Goal: Transaction & Acquisition: Purchase product/service

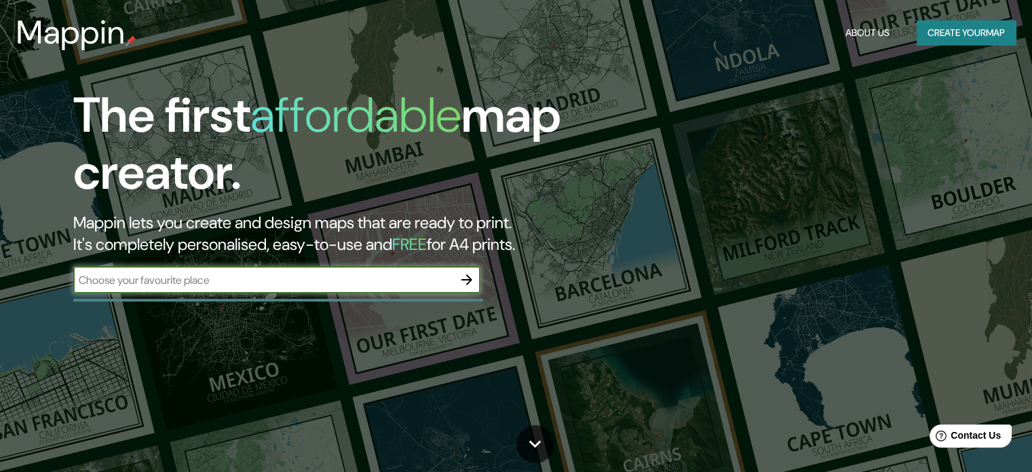
click at [280, 277] on input "text" at bounding box center [263, 280] width 380 height 16
type input "Tijuana [GEOGRAPHIC_DATA][US_STATE] [GEOGRAPHIC_DATA]"
click at [463, 276] on icon "button" at bounding box center [467, 279] width 16 height 16
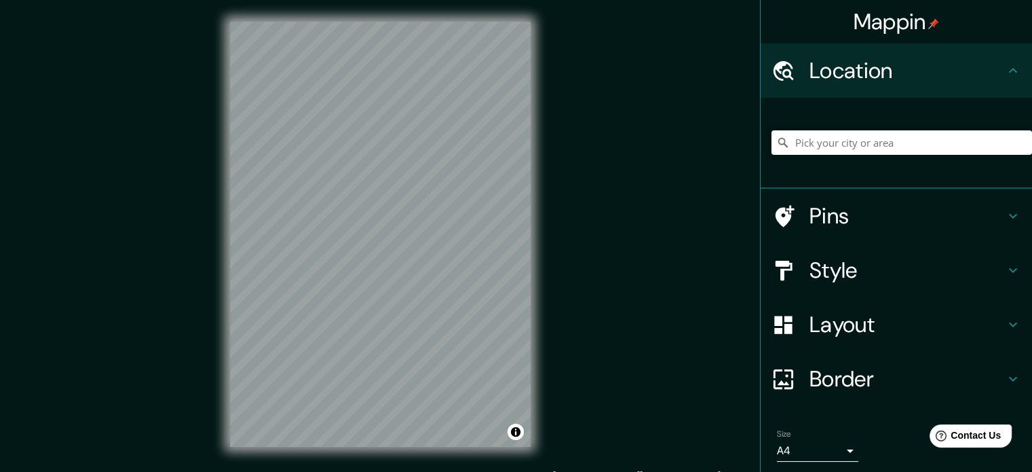
click at [548, 257] on div "© Mapbox © OpenStreetMap Improve this map" at bounding box center [380, 234] width 344 height 468
click at [948, 255] on div "Style" at bounding box center [896, 270] width 271 height 54
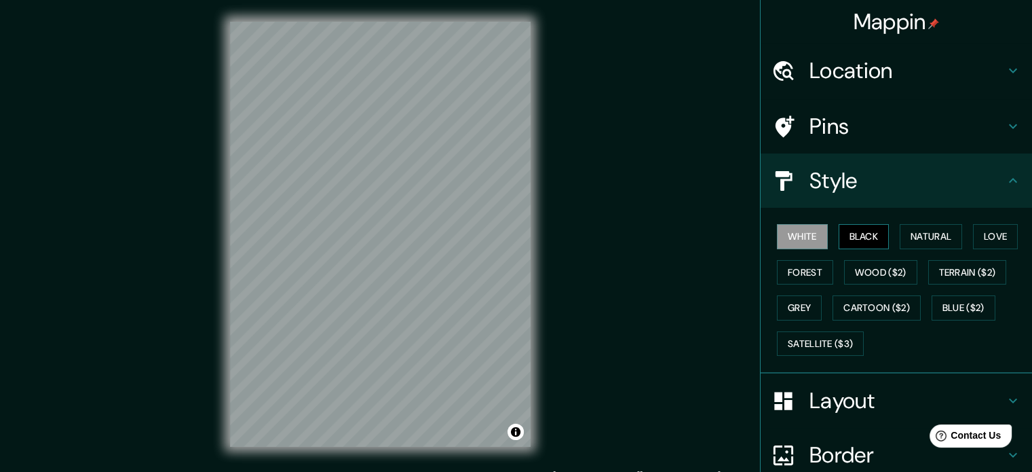
click at [868, 233] on button "Black" at bounding box center [864, 236] width 51 height 25
click at [904, 241] on button "Natural" at bounding box center [931, 236] width 62 height 25
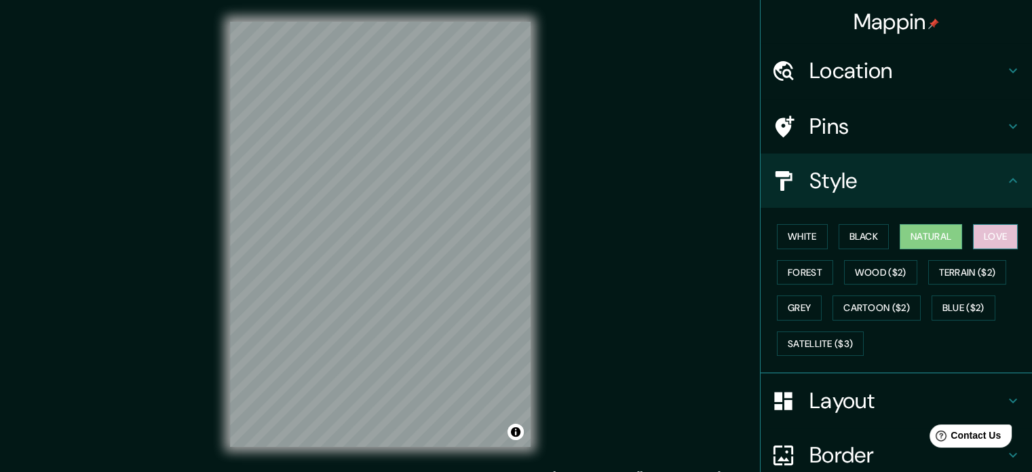
click at [988, 235] on button "Love" at bounding box center [995, 236] width 45 height 25
click at [805, 273] on button "Forest" at bounding box center [805, 272] width 56 height 25
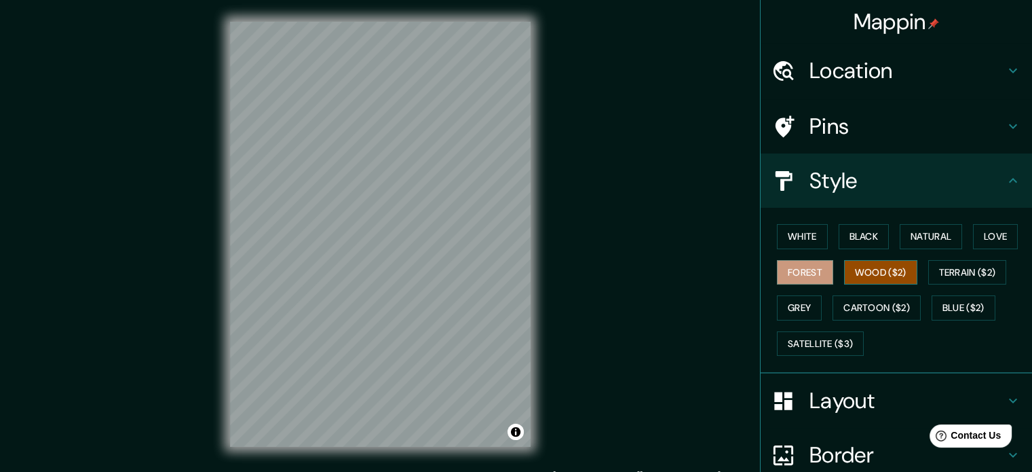
click at [870, 276] on button "Wood ($2)" at bounding box center [880, 272] width 73 height 25
click at [806, 300] on button "Grey" at bounding box center [799, 307] width 45 height 25
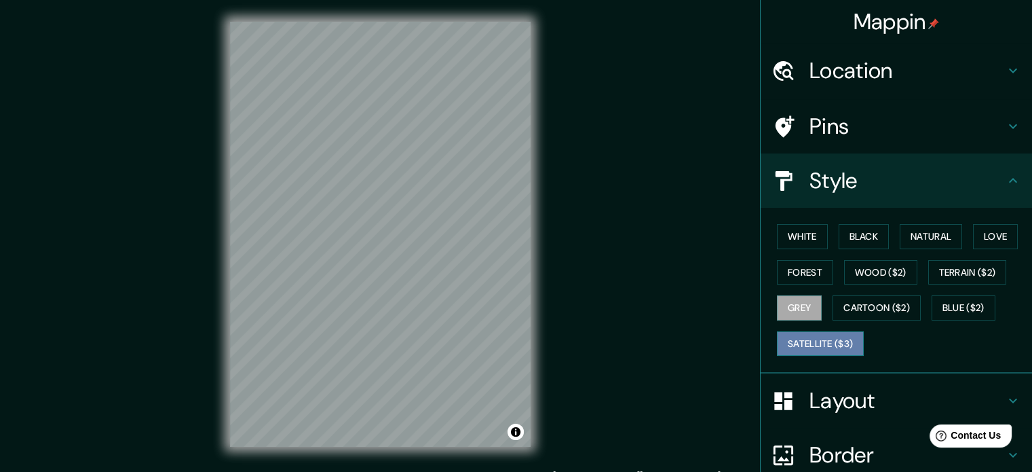
click at [803, 351] on button "Satellite ($3)" at bounding box center [820, 343] width 87 height 25
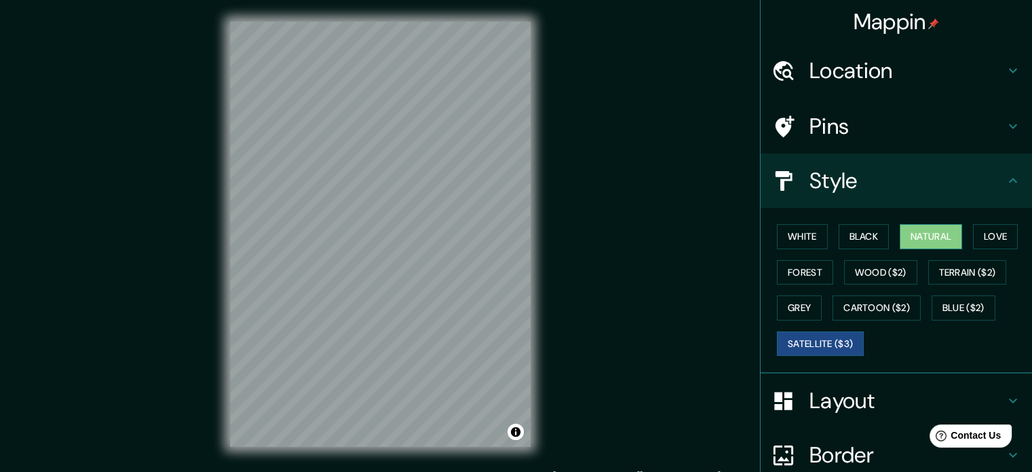
click at [917, 241] on button "Natural" at bounding box center [931, 236] width 62 height 25
click at [997, 235] on button "Love" at bounding box center [995, 236] width 45 height 25
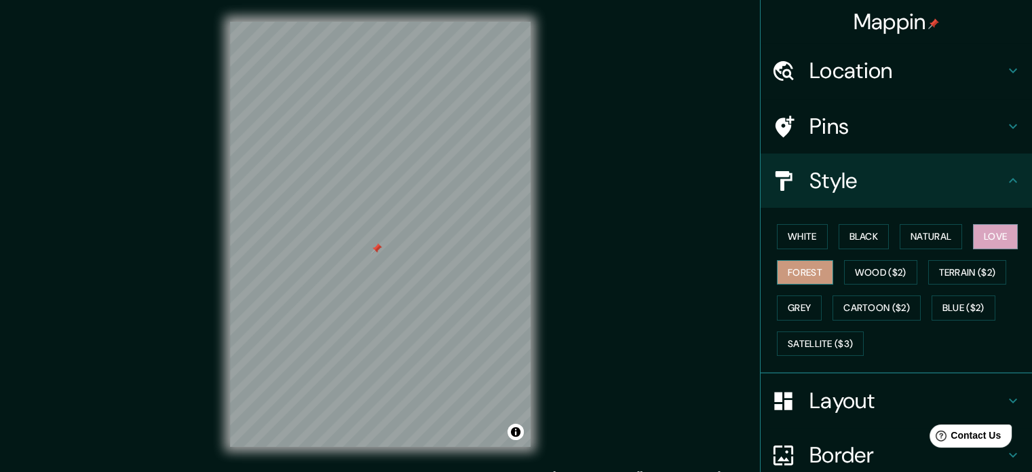
click at [786, 267] on button "Forest" at bounding box center [805, 272] width 56 height 25
click at [796, 218] on div "White Black Natural Love Forest Wood ($2) Terrain ($2) Grey Cartoon ($2) Blue (…" at bounding box center [901, 289] width 261 height 142
click at [794, 227] on button "White" at bounding box center [802, 236] width 51 height 25
click at [821, 138] on h4 "Pins" at bounding box center [906, 126] width 195 height 27
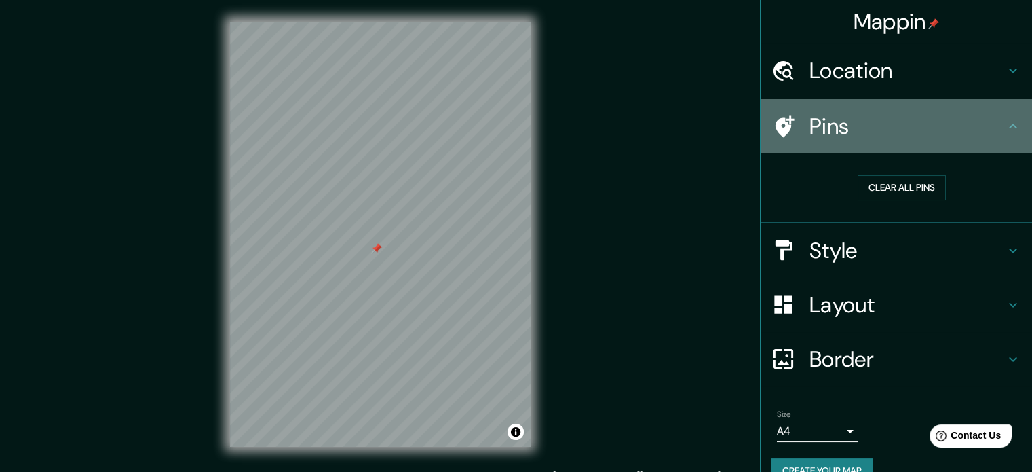
click at [821, 138] on h4 "Pins" at bounding box center [906, 126] width 195 height 27
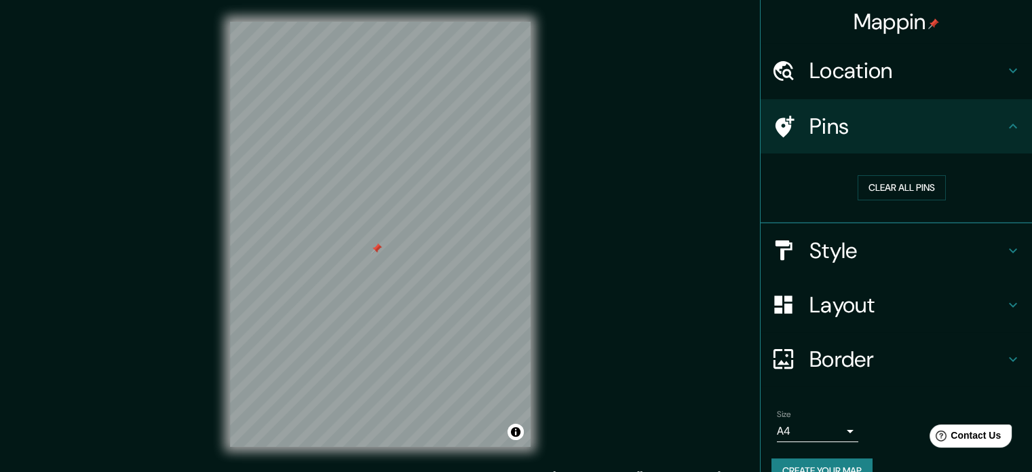
click at [836, 249] on h4 "Style" at bounding box center [906, 250] width 195 height 27
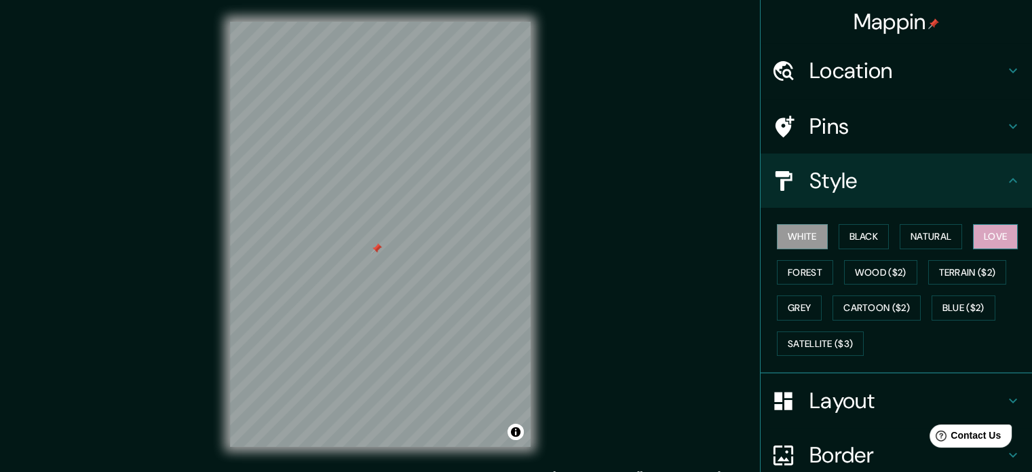
click at [973, 231] on button "Love" at bounding box center [995, 236] width 45 height 25
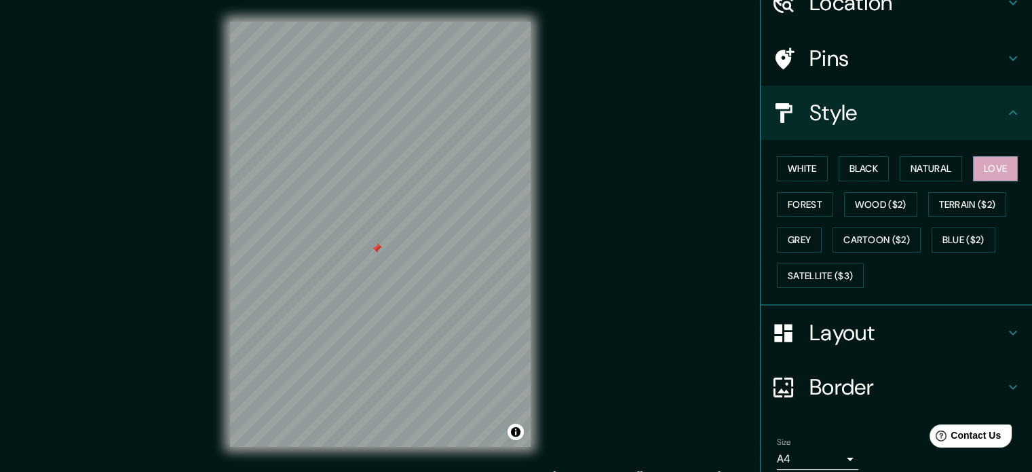
click at [858, 319] on h4 "Layout" at bounding box center [906, 332] width 195 height 27
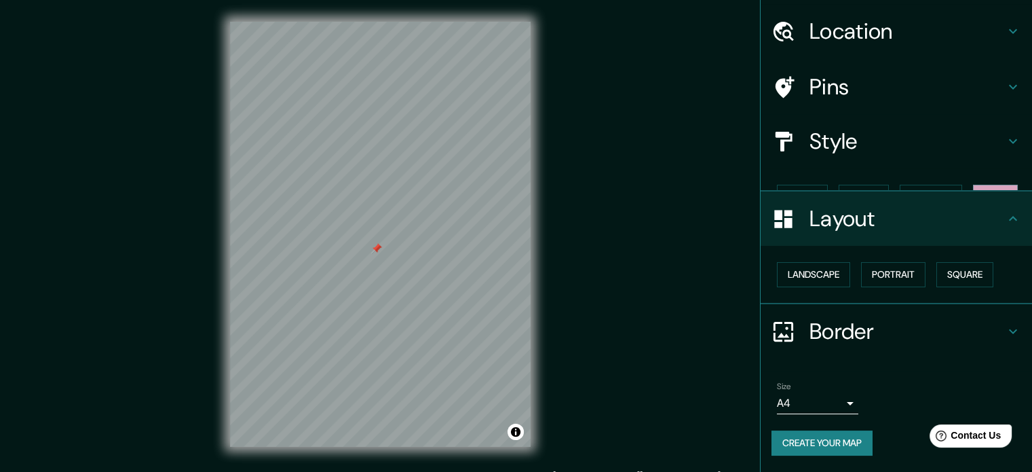
scroll to position [15, 0]
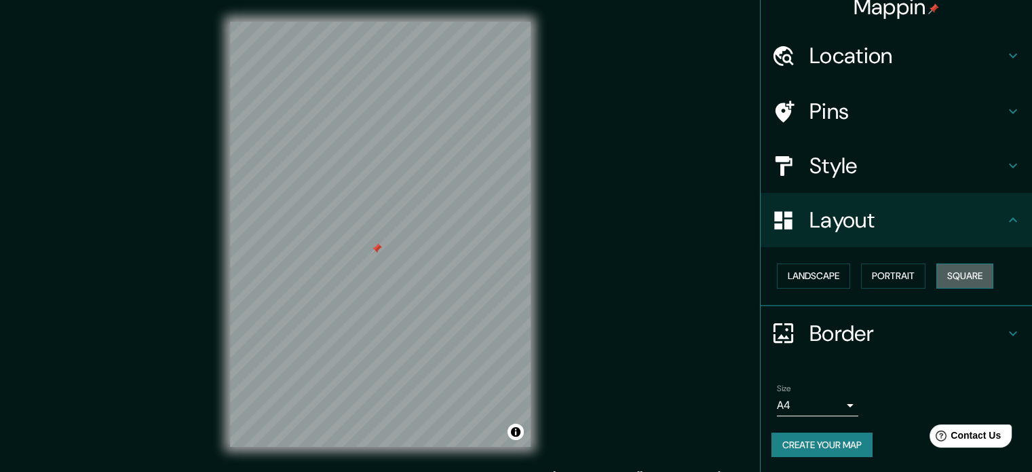
click at [978, 271] on button "Square" at bounding box center [964, 275] width 57 height 25
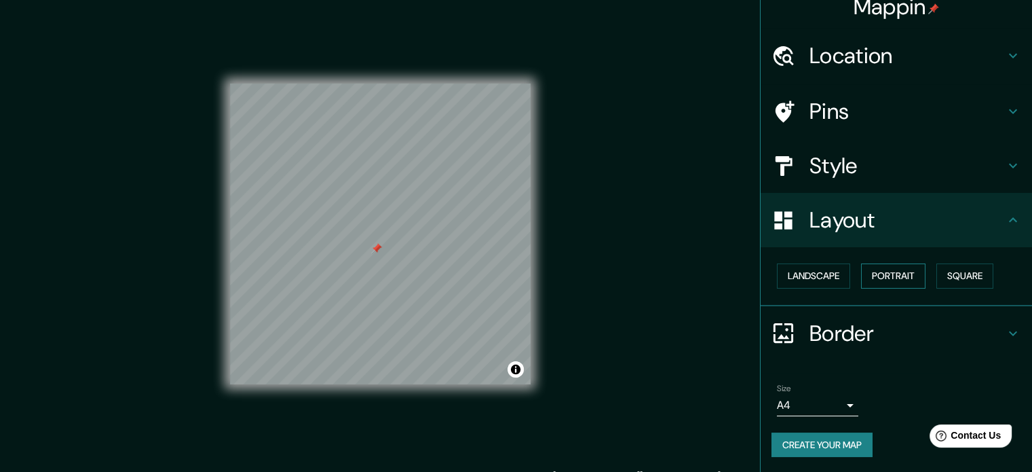
click at [884, 273] on button "Portrait" at bounding box center [893, 275] width 64 height 25
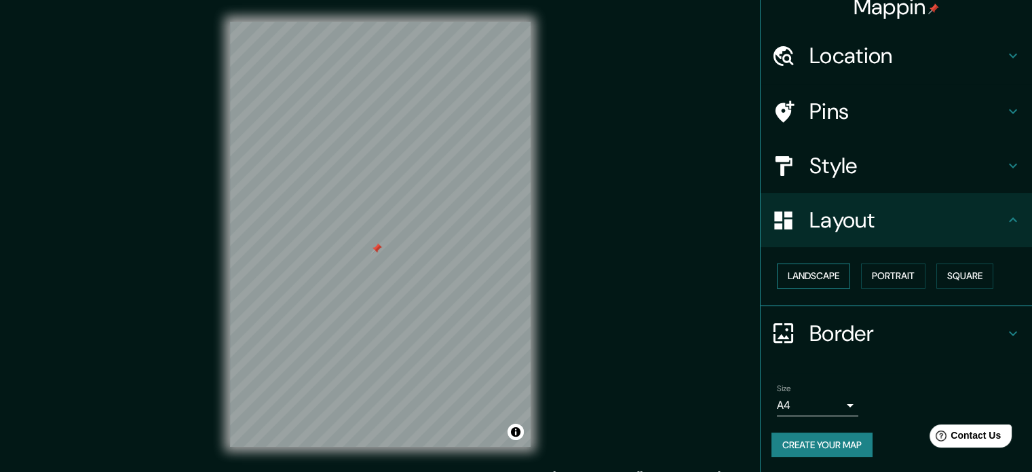
click at [825, 275] on button "Landscape" at bounding box center [813, 275] width 73 height 25
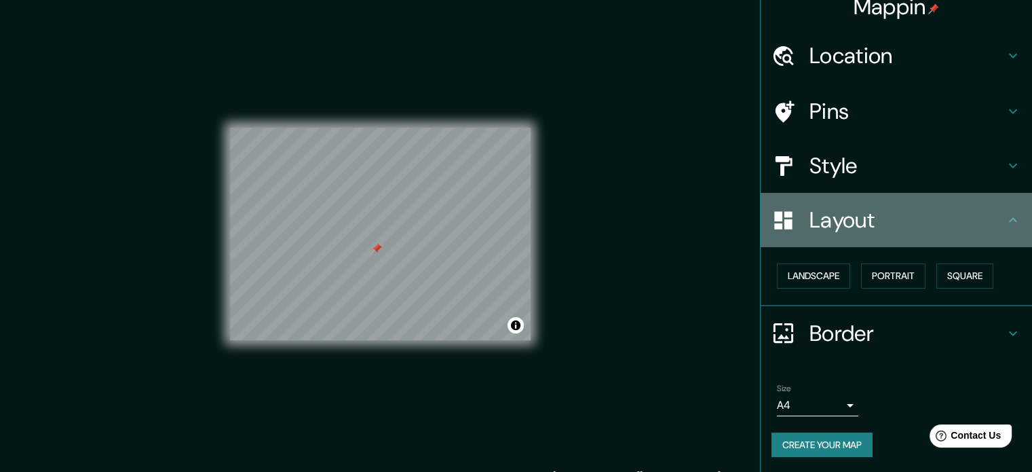
click at [829, 233] on h4 "Layout" at bounding box center [906, 219] width 195 height 27
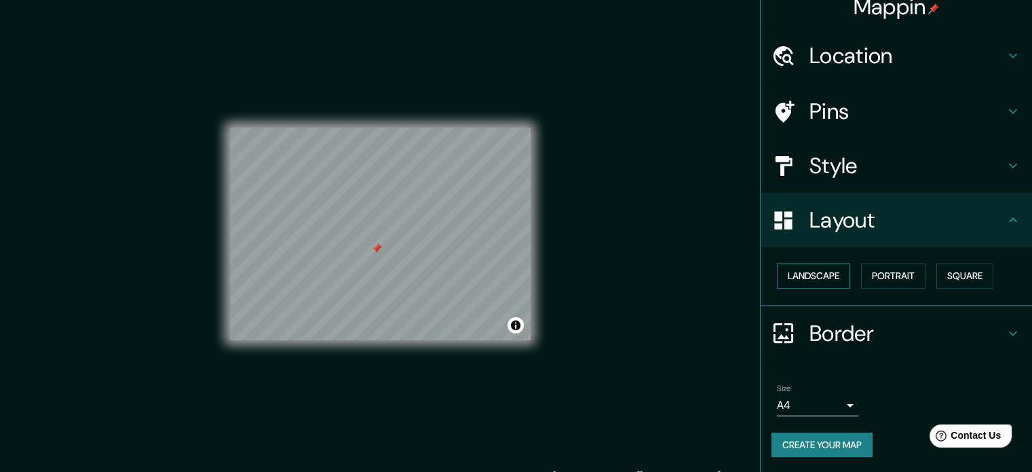
click at [841, 271] on button "Landscape" at bounding box center [813, 275] width 73 height 25
click at [899, 263] on button "Portrait" at bounding box center [893, 275] width 64 height 25
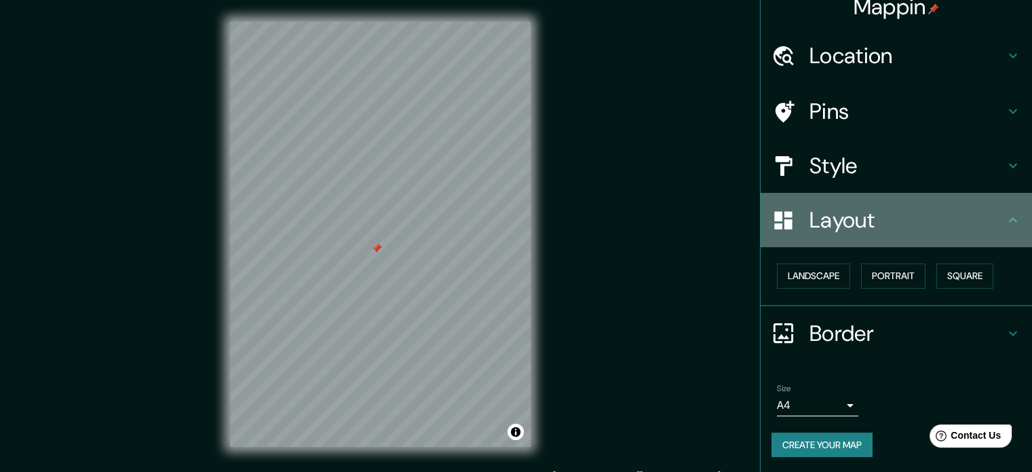
click at [968, 233] on h4 "Layout" at bounding box center [906, 219] width 195 height 27
click at [1005, 227] on icon at bounding box center [1013, 220] width 16 height 16
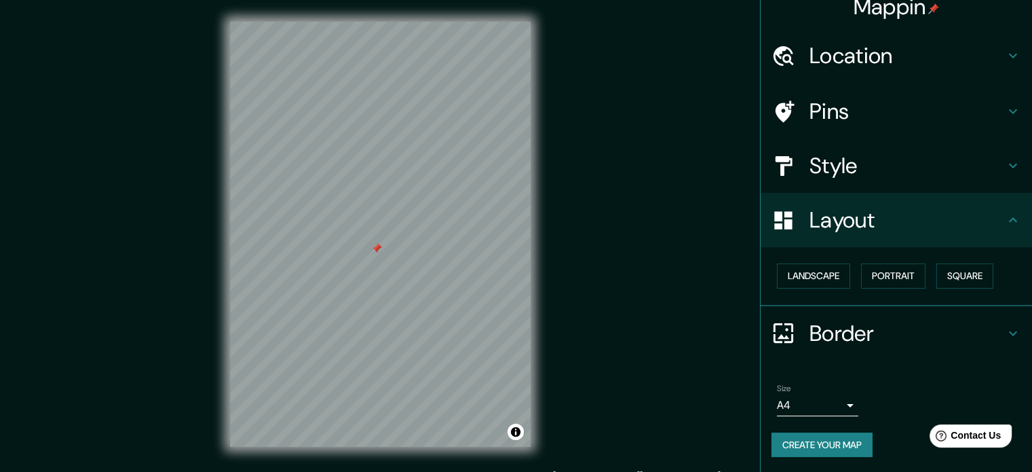
click at [1009, 218] on icon at bounding box center [1013, 219] width 8 height 5
click at [1004, 322] on div "Border" at bounding box center [896, 333] width 271 height 54
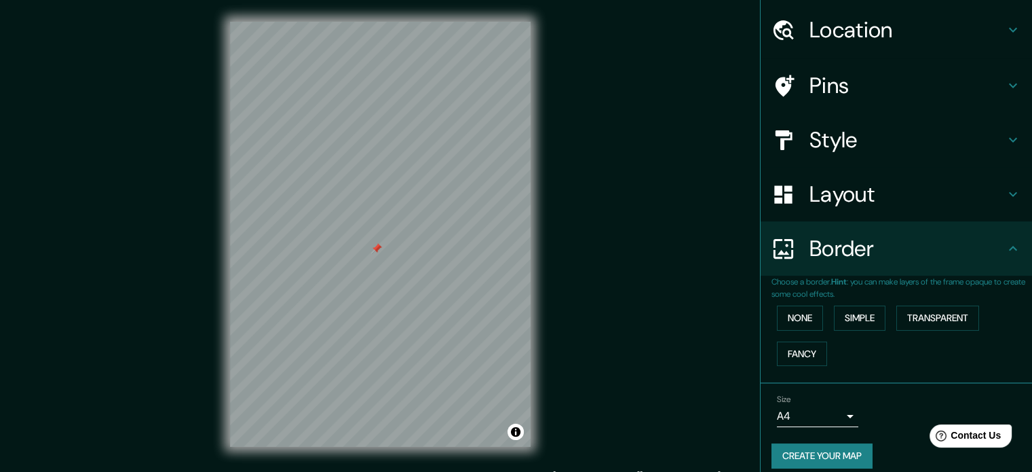
scroll to position [52, 0]
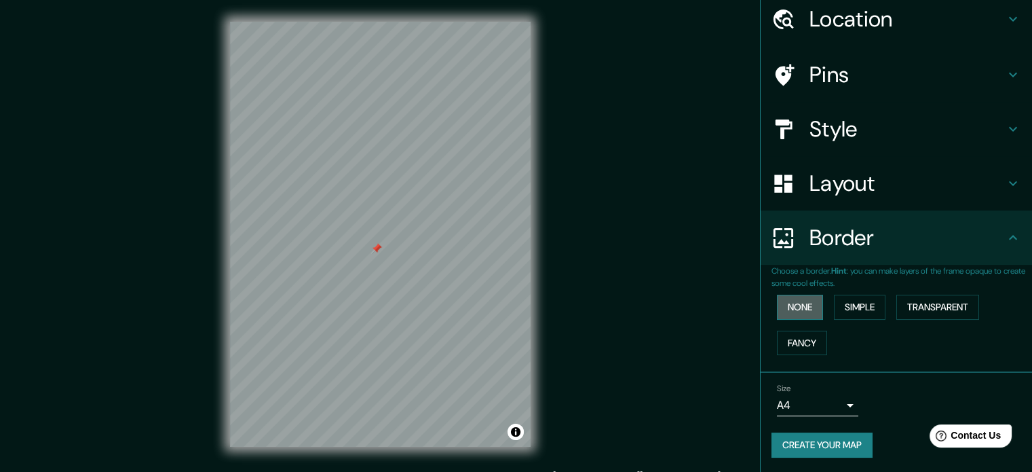
click at [782, 307] on button "None" at bounding box center [800, 306] width 46 height 25
click at [851, 311] on button "Simple" at bounding box center [860, 306] width 52 height 25
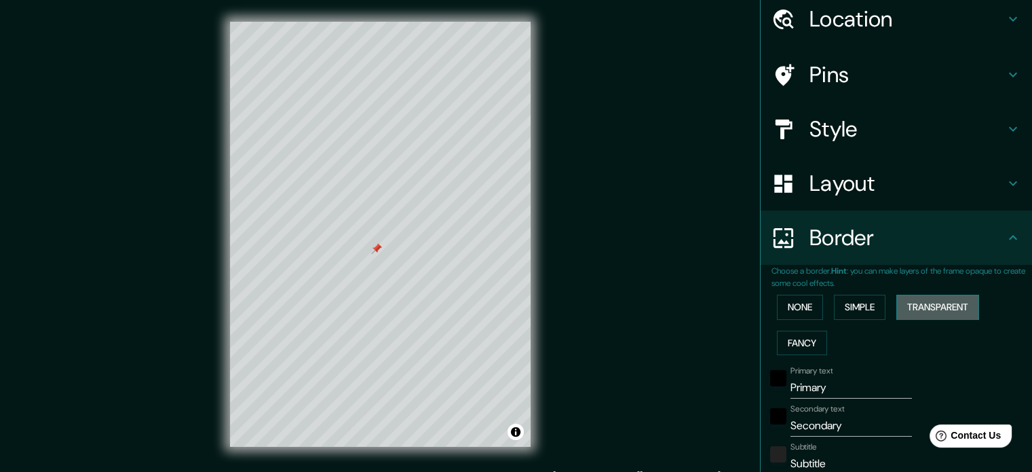
click at [920, 309] on button "Transparent" at bounding box center [937, 306] width 83 height 25
click at [800, 342] on button "Fancy" at bounding box center [802, 342] width 50 height 25
click at [793, 309] on button "None" at bounding box center [800, 306] width 46 height 25
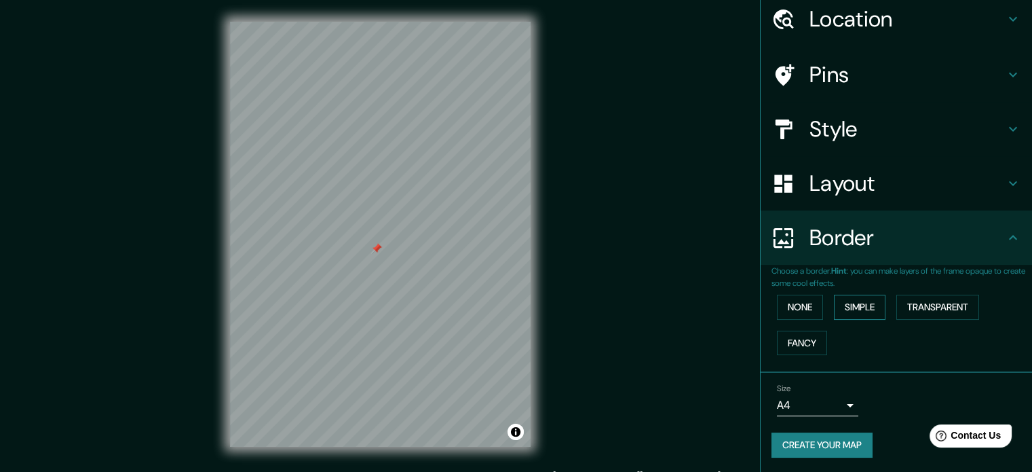
scroll to position [18, 0]
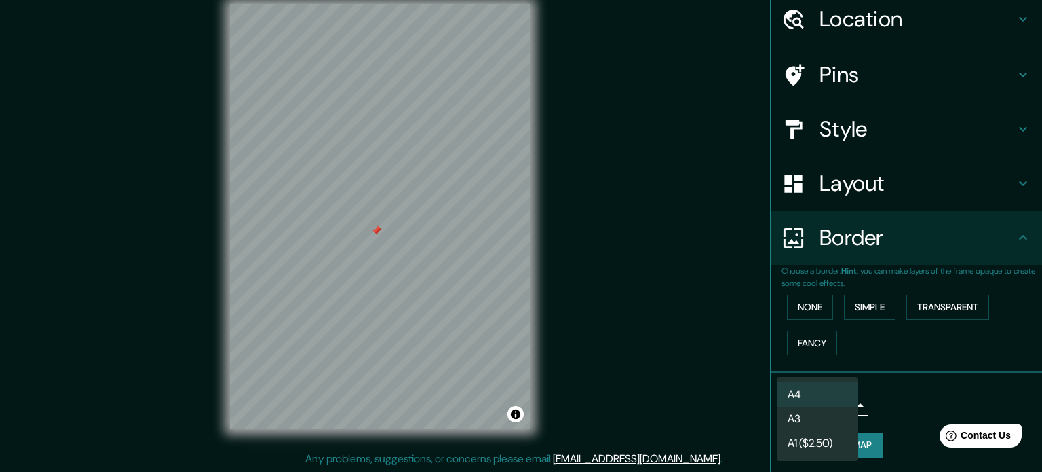
click at [841, 406] on body "Mappin Location Pins Style Layout Border Choose a border. Hint : you can make l…" at bounding box center [521, 218] width 1042 height 472
click at [890, 393] on div at bounding box center [521, 236] width 1042 height 472
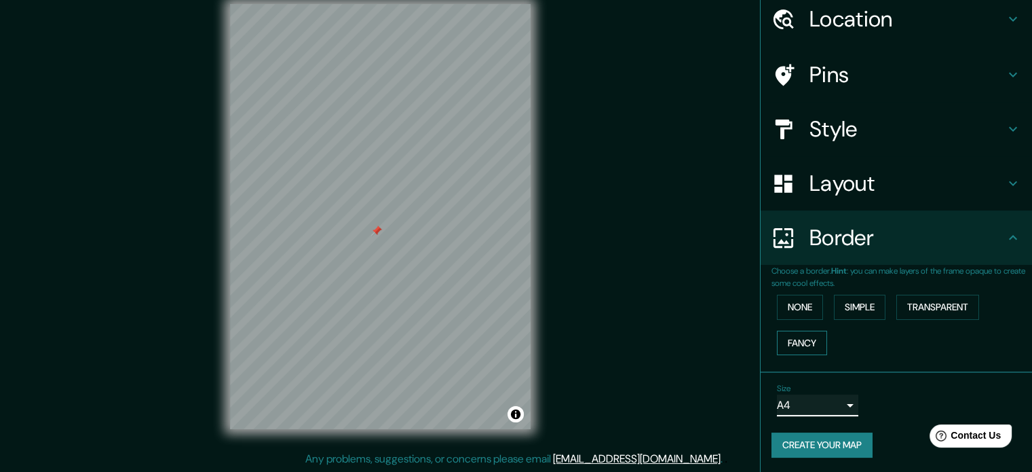
scroll to position [0, 0]
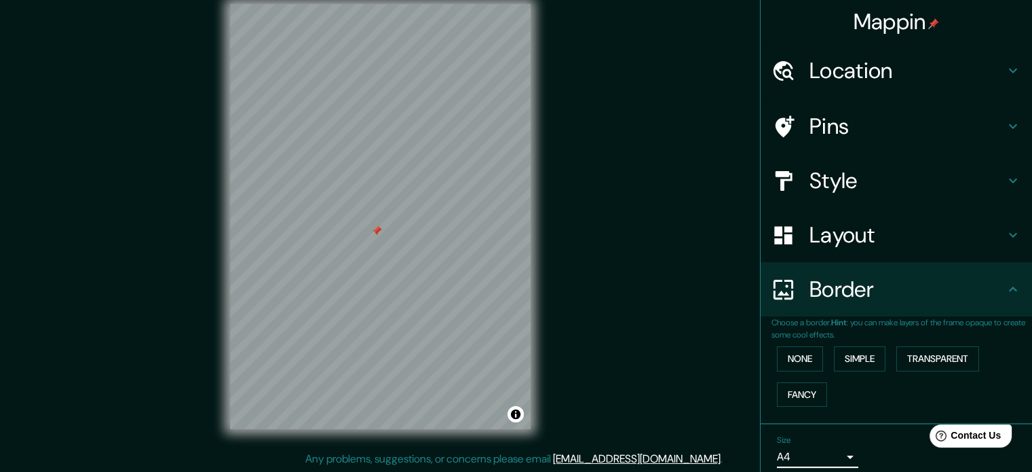
click at [830, 82] on h4 "Location" at bounding box center [906, 70] width 195 height 27
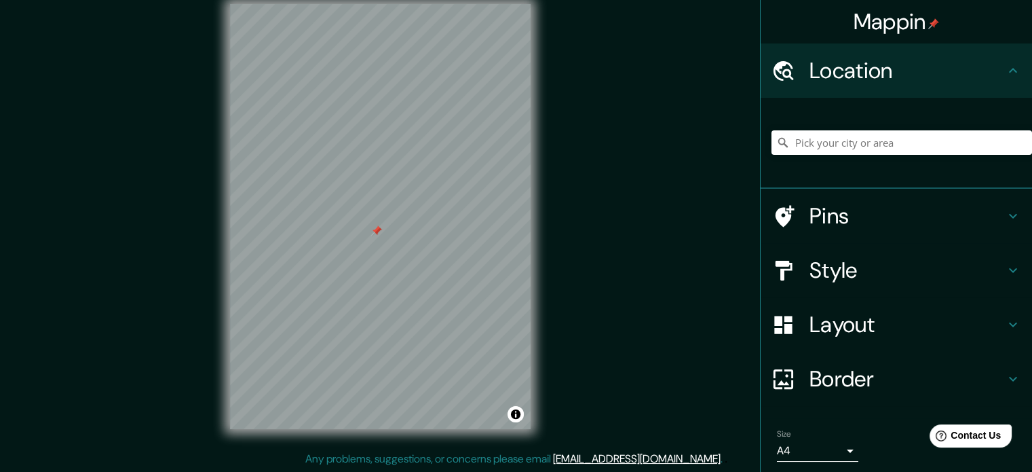
click at [830, 82] on h4 "Location" at bounding box center [906, 70] width 195 height 27
click at [847, 209] on h4 "Pins" at bounding box center [906, 215] width 195 height 27
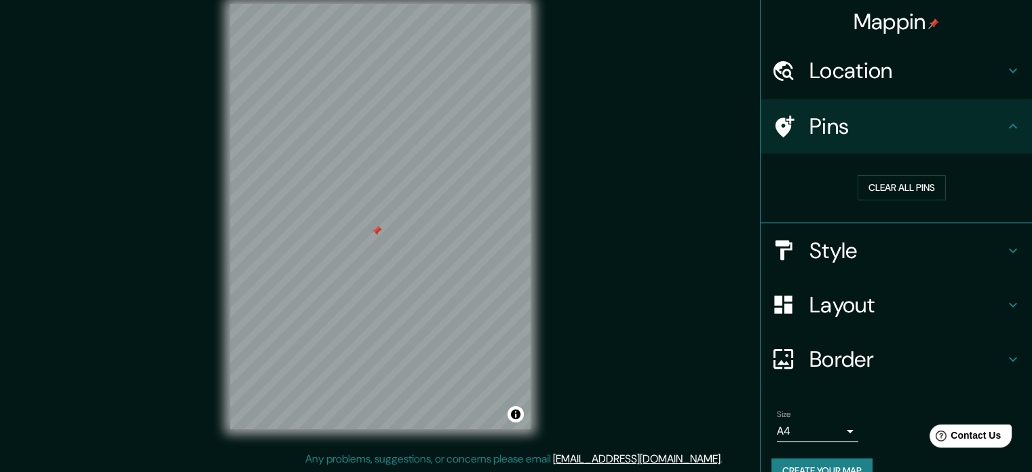
click at [852, 242] on h4 "Style" at bounding box center [906, 250] width 195 height 27
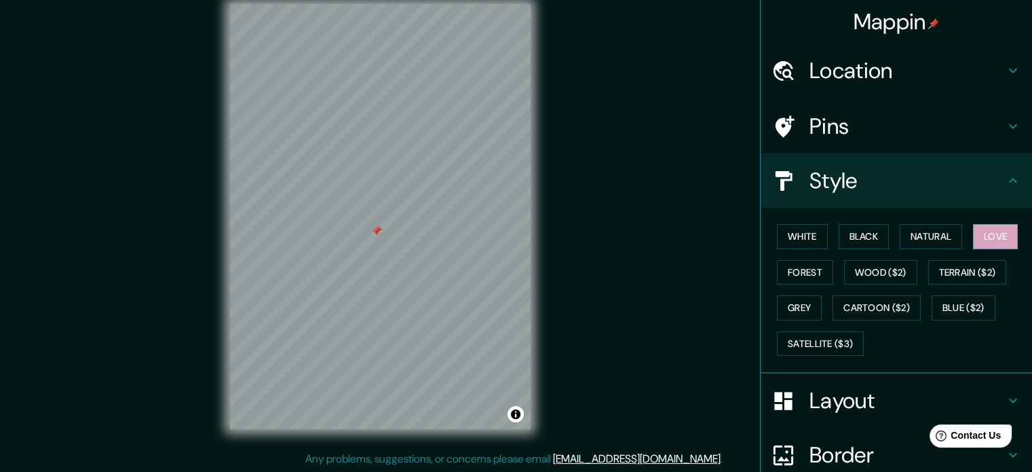
click at [846, 138] on h4 "Pins" at bounding box center [906, 126] width 195 height 27
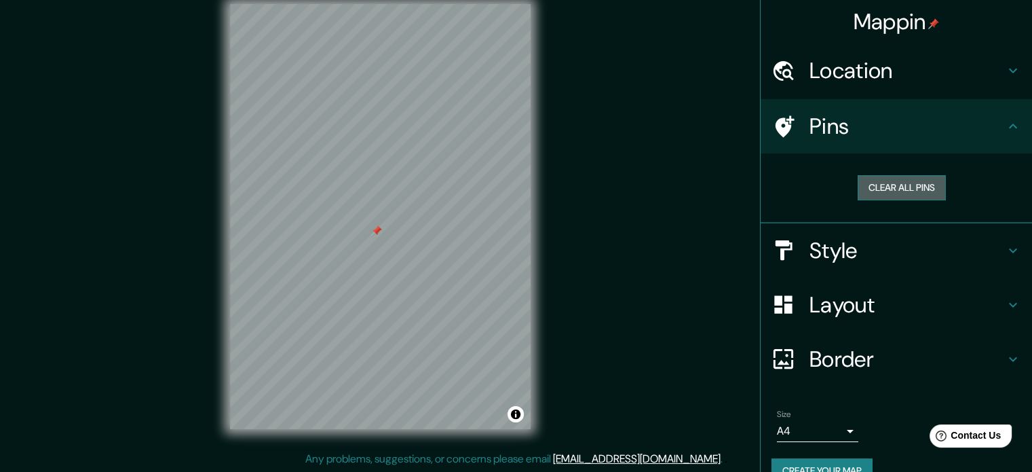
click at [865, 187] on button "Clear all pins" at bounding box center [902, 187] width 88 height 25
click at [844, 244] on h4 "Style" at bounding box center [906, 250] width 195 height 27
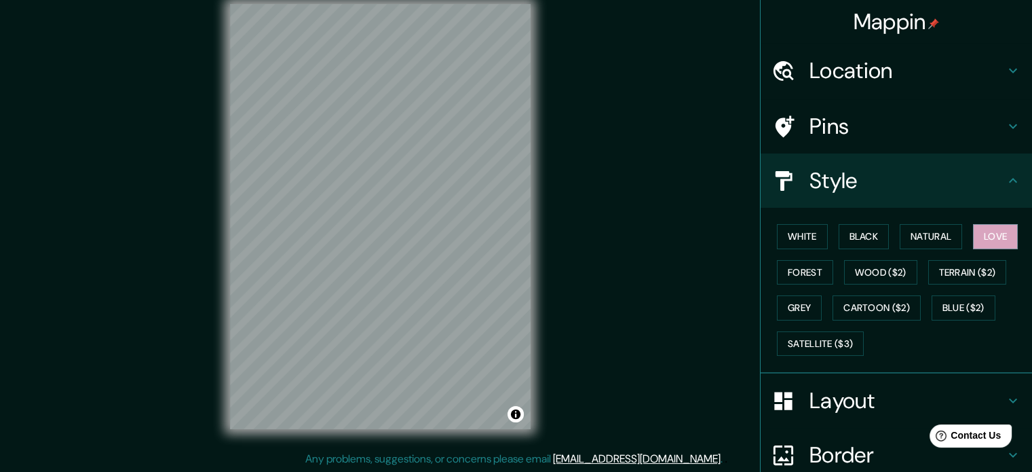
click at [874, 411] on h4 "Layout" at bounding box center [906, 400] width 195 height 27
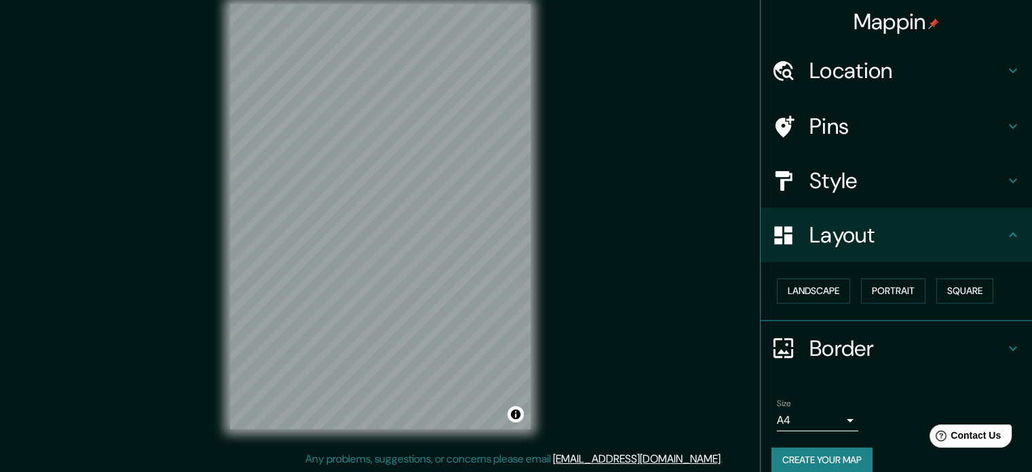
scroll to position [15, 0]
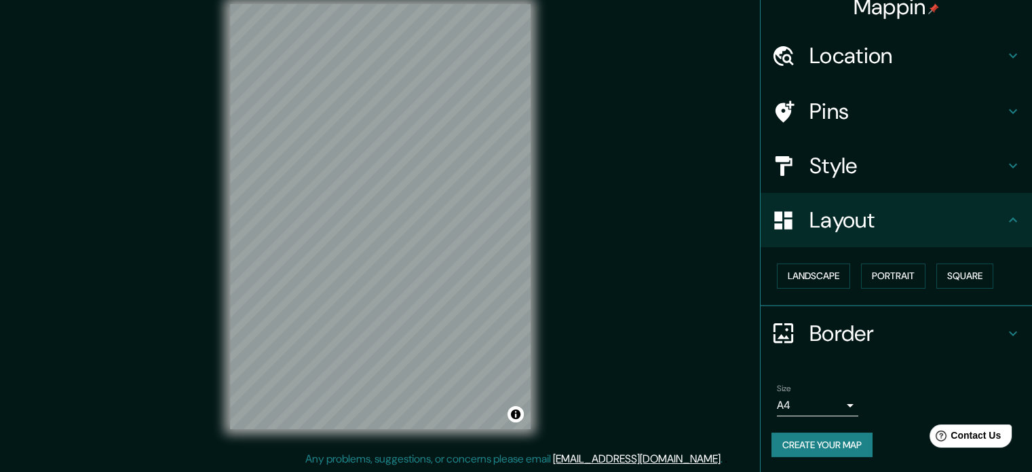
click at [829, 436] on button "Create your map" at bounding box center [821, 444] width 101 height 25
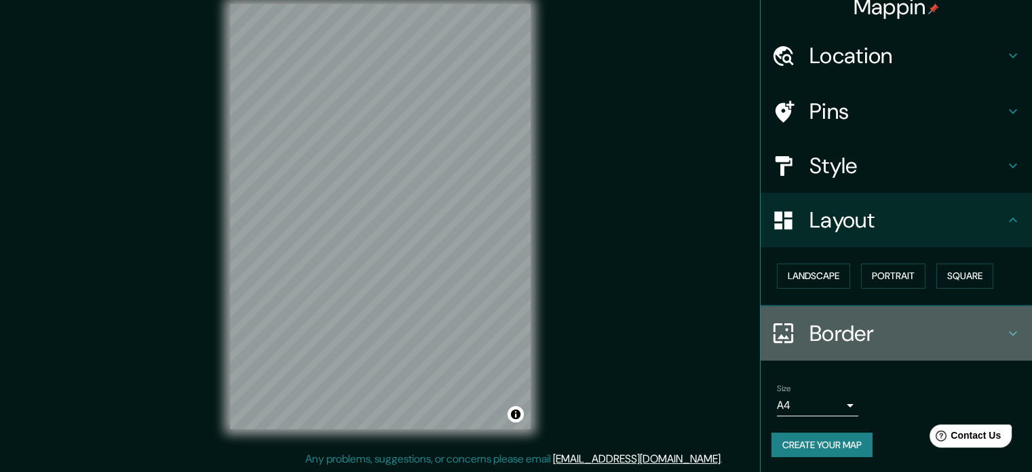
click at [845, 343] on h4 "Border" at bounding box center [906, 333] width 195 height 27
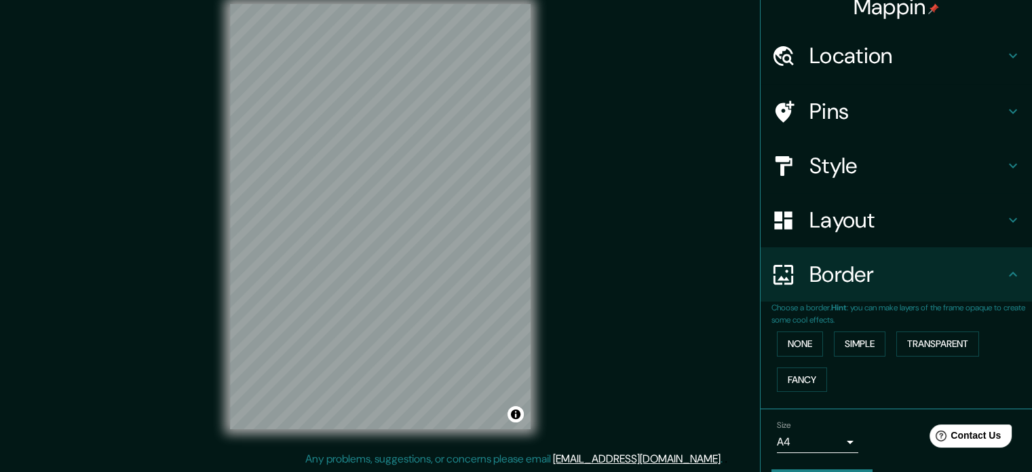
scroll to position [52, 0]
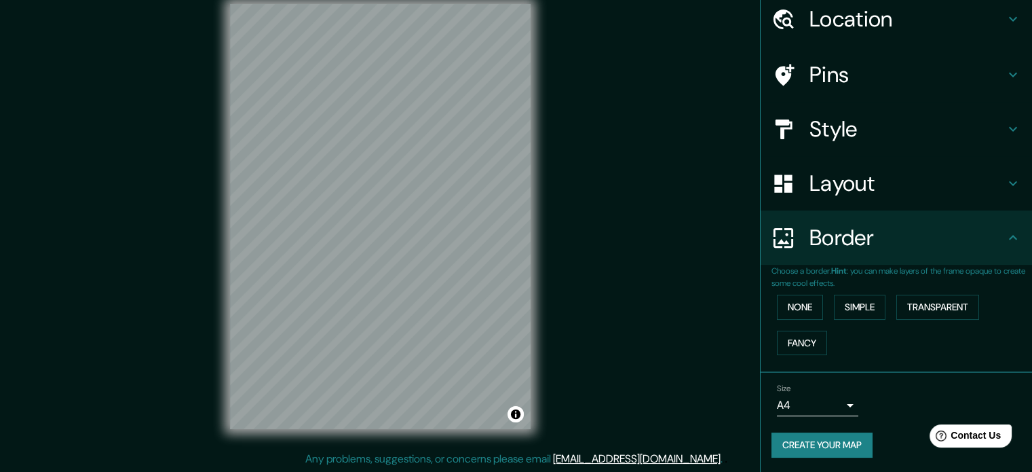
click at [814, 308] on div "None Simple Transparent Fancy" at bounding box center [901, 324] width 261 height 71
click at [809, 308] on button "None" at bounding box center [800, 306] width 46 height 25
click at [826, 444] on button "Create your map" at bounding box center [821, 444] width 101 height 25
click at [834, 305] on button "Simple" at bounding box center [860, 306] width 52 height 25
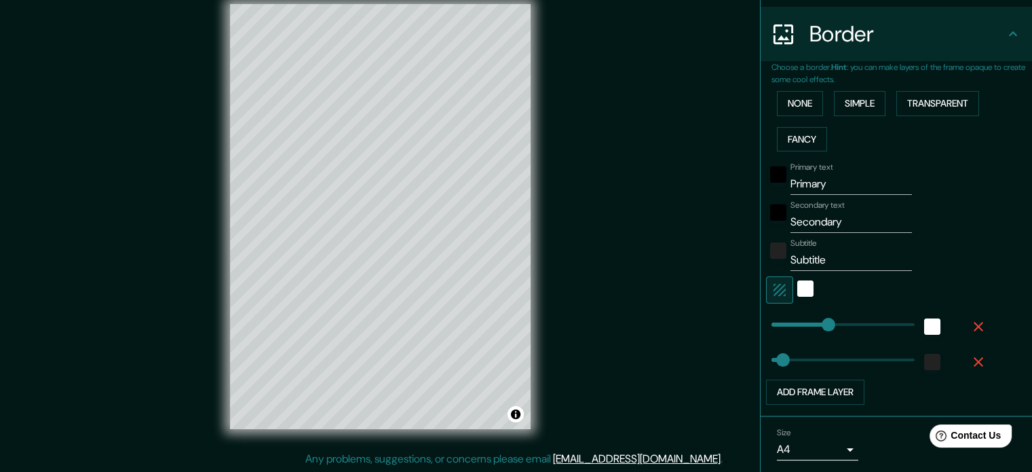
scroll to position [299, 0]
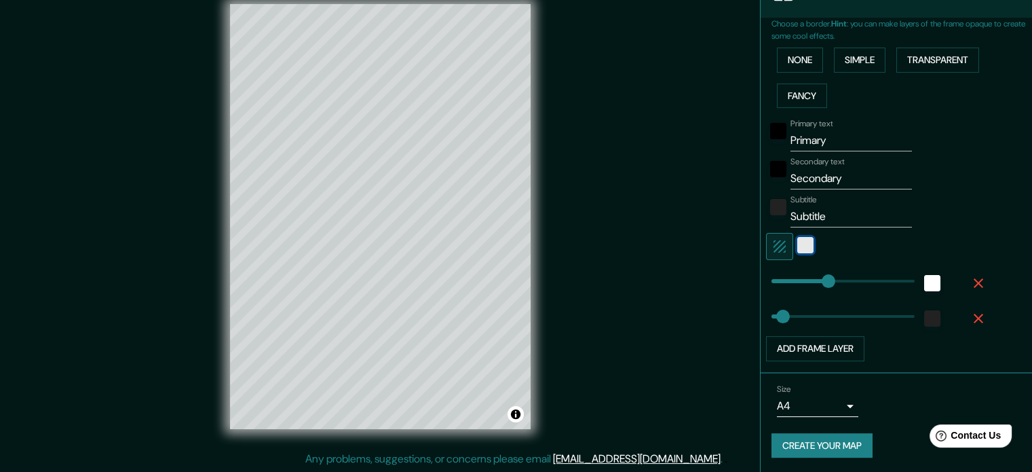
click at [797, 240] on div "white" at bounding box center [805, 245] width 16 height 16
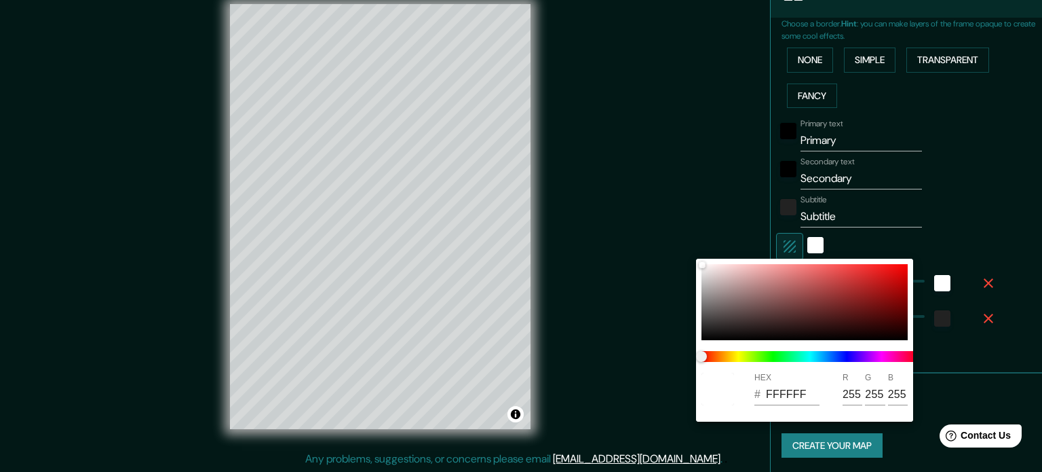
click at [818, 242] on div at bounding box center [521, 236] width 1042 height 472
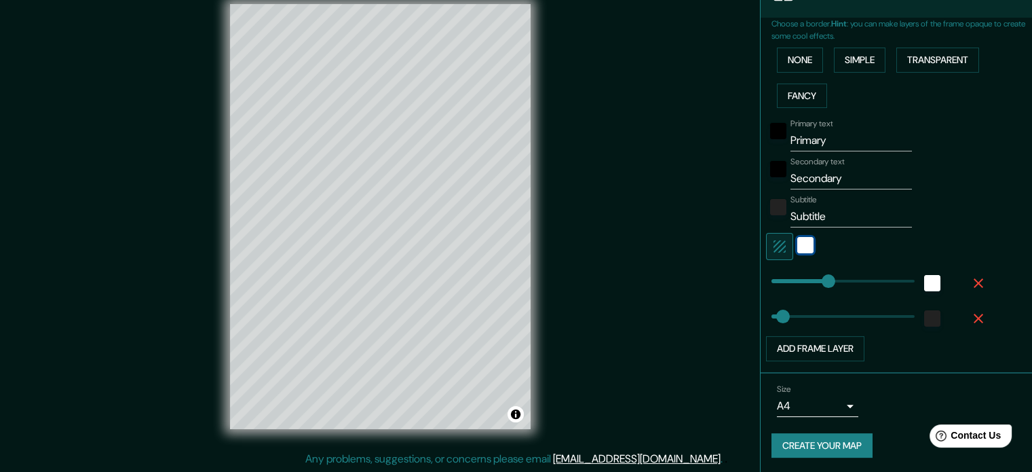
type input "177"
click at [797, 63] on button "None" at bounding box center [800, 59] width 46 height 25
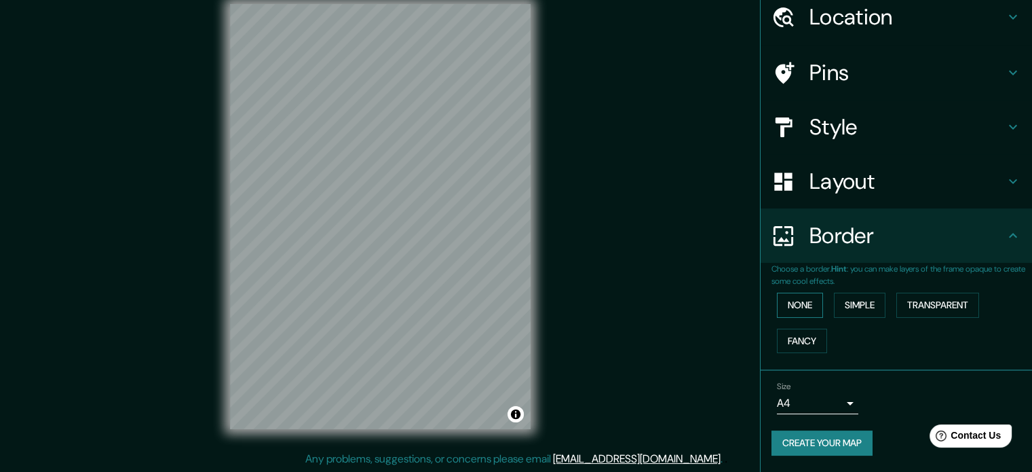
scroll to position [52, 0]
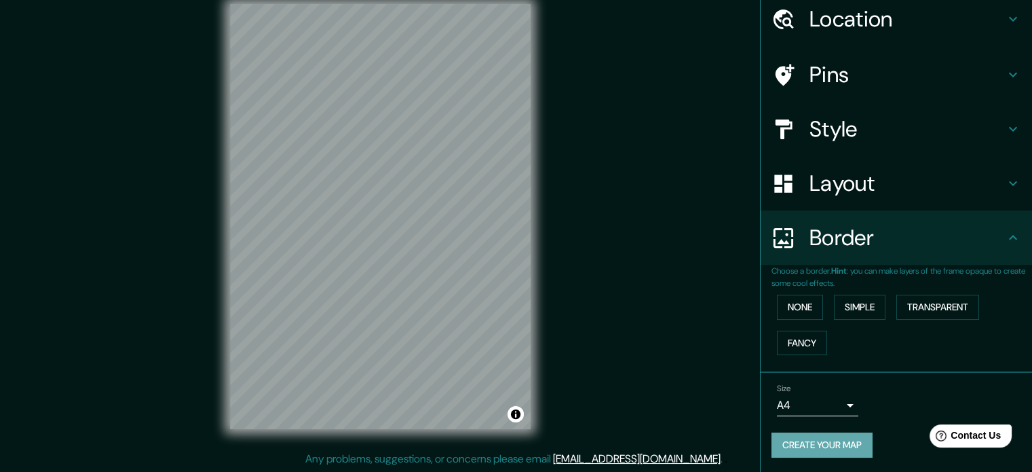
click at [813, 436] on button "Create your map" at bounding box center [821, 444] width 101 height 25
click at [803, 432] on button "Create your map" at bounding box center [821, 444] width 101 height 25
click at [796, 408] on body "Mappin Location Pins Style Layout Border Choose a border. Hint : you can make l…" at bounding box center [516, 218] width 1032 height 472
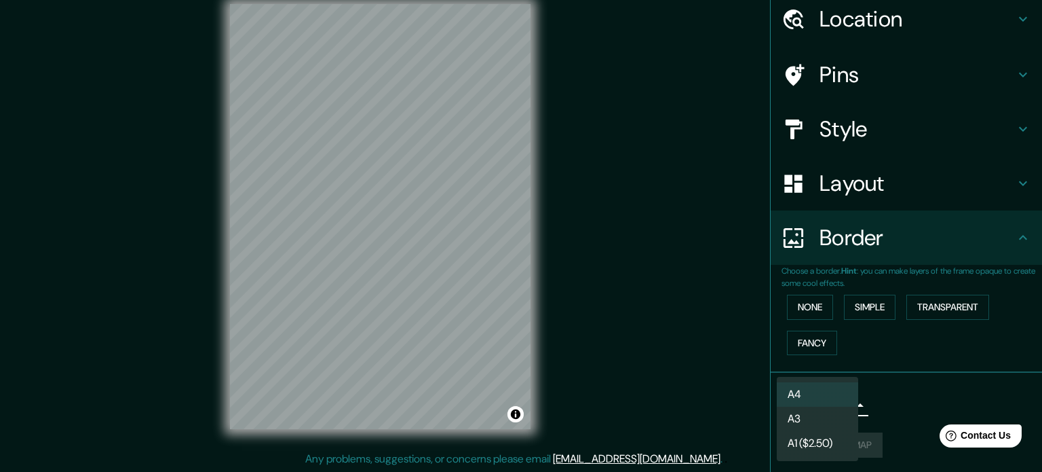
click at [836, 419] on li "A3" at bounding box center [817, 418] width 81 height 24
type input "a4"
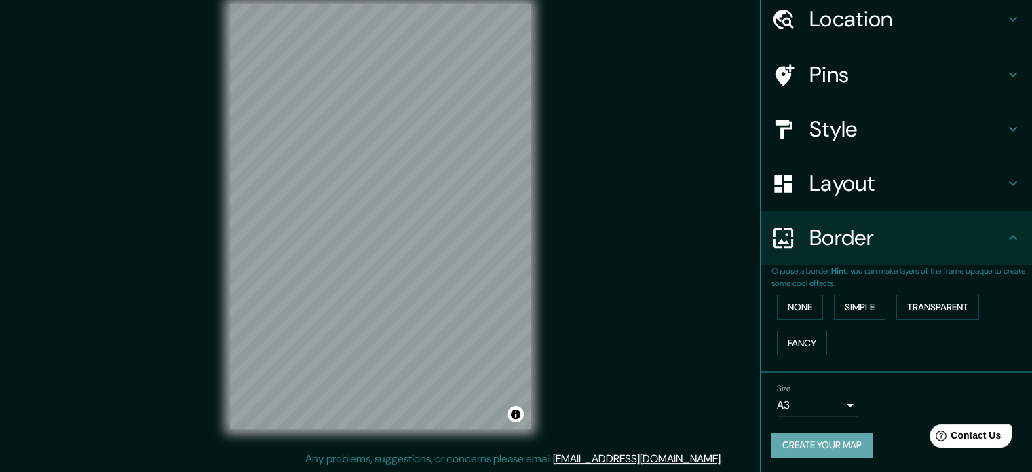
click at [800, 434] on button "Create your map" at bounding box center [821, 444] width 101 height 25
